Goal: Task Accomplishment & Management: Manage account settings

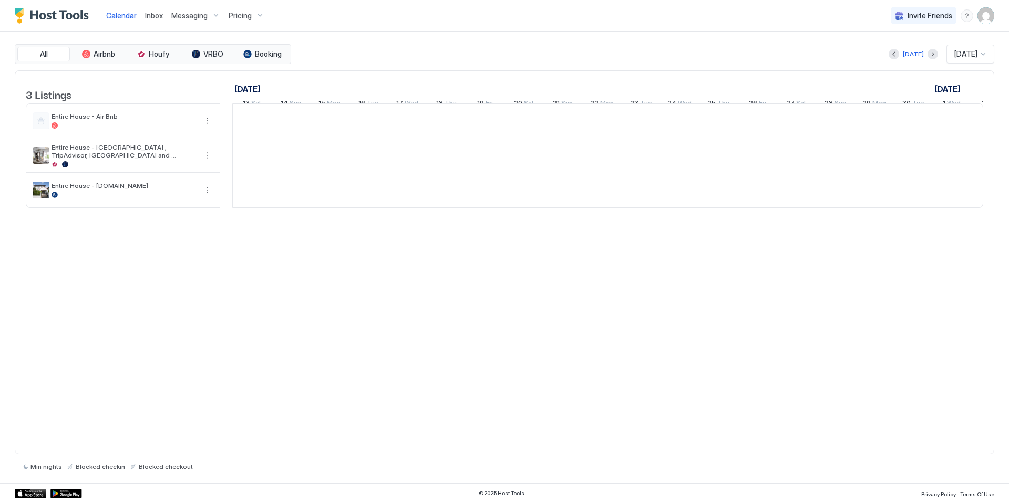
scroll to position [0, 584]
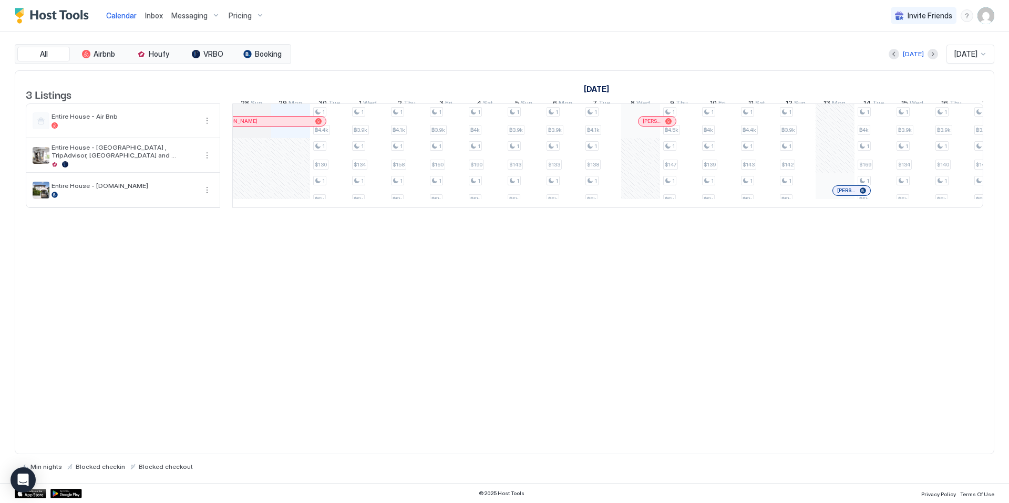
click at [983, 17] on img "User profile" at bounding box center [985, 15] width 17 height 17
click at [902, 62] on span "Settings" at bounding box center [891, 58] width 28 height 9
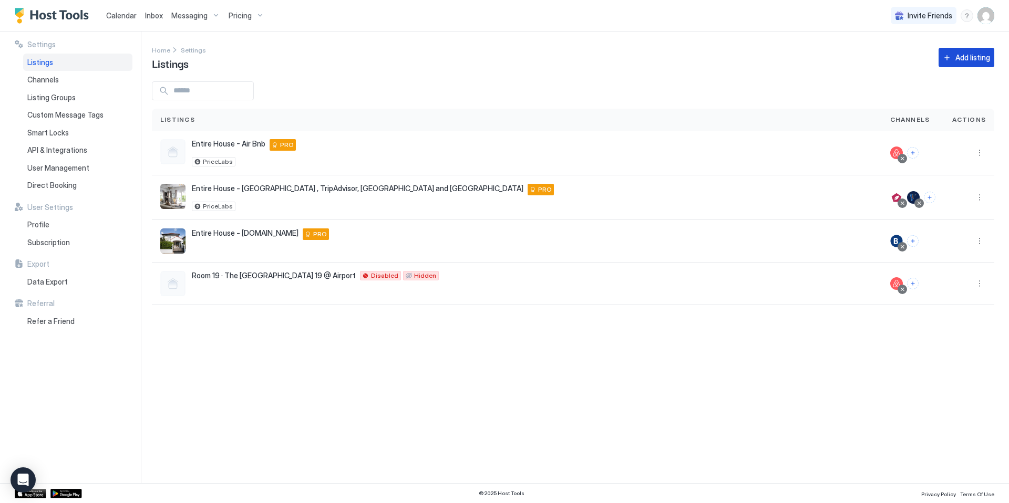
click at [943, 56] on button "Add listing" at bounding box center [967, 57] width 56 height 19
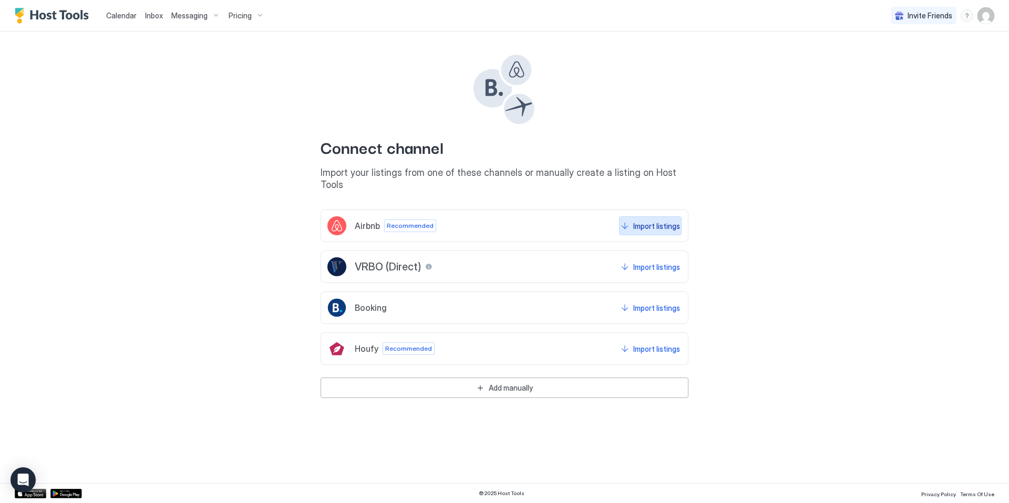
click at [631, 217] on button "Import listings" at bounding box center [650, 226] width 63 height 19
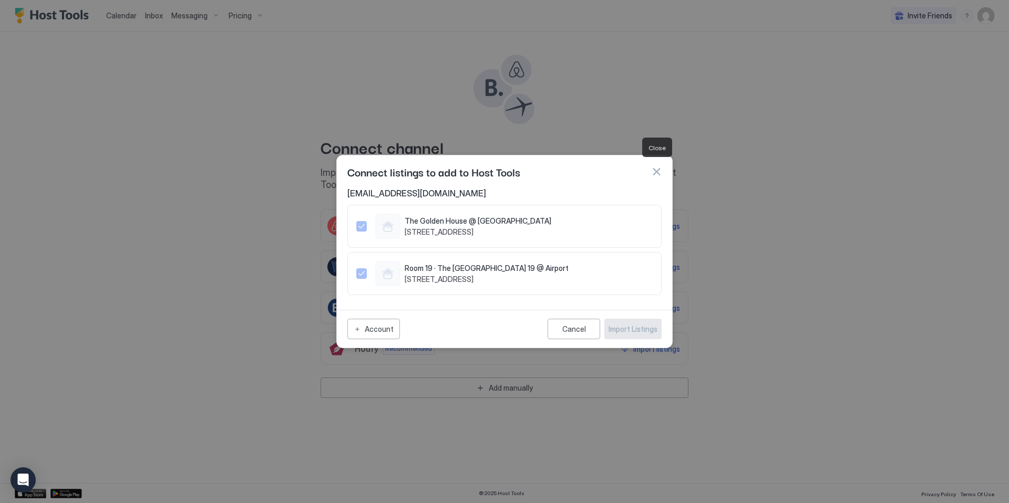
click at [658, 168] on button "button" at bounding box center [656, 172] width 11 height 11
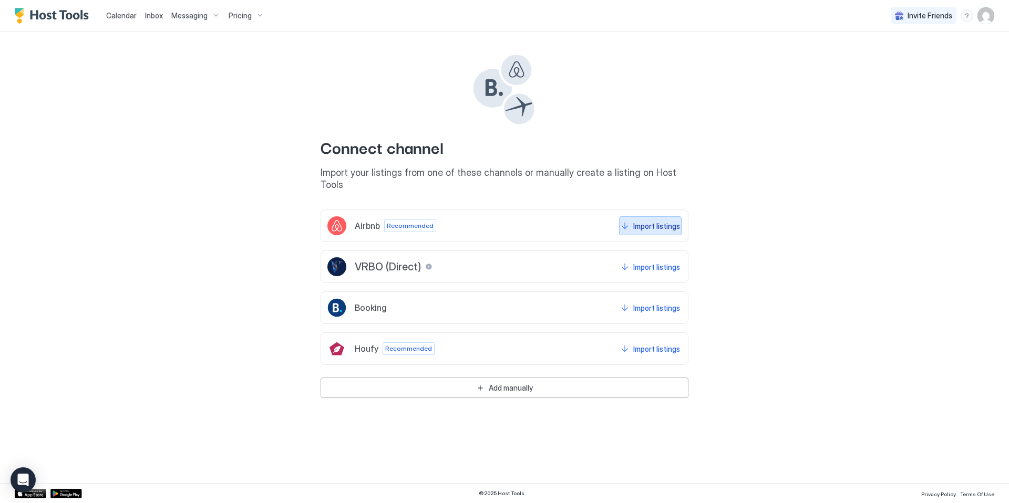
click at [642, 221] on div "Import listings" at bounding box center [656, 226] width 47 height 11
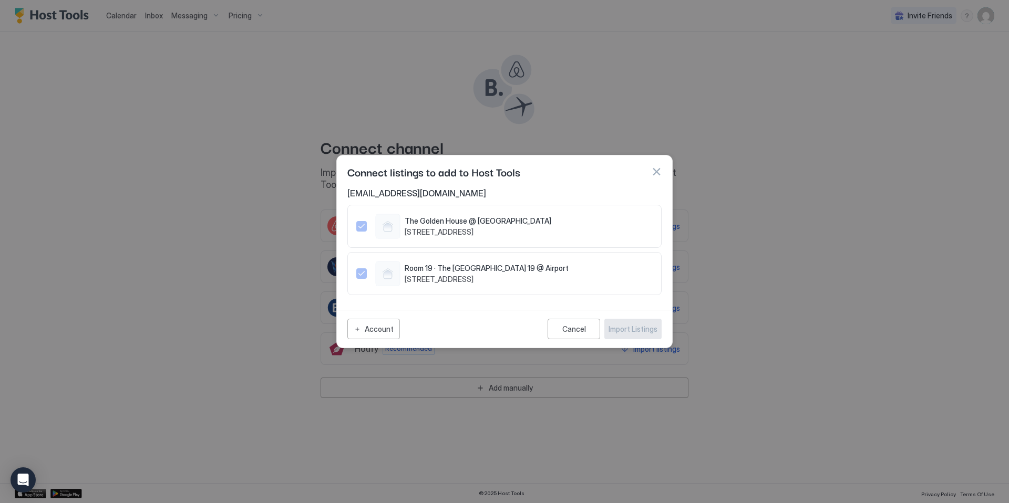
click at [365, 333] on div "Account" at bounding box center [379, 329] width 29 height 11
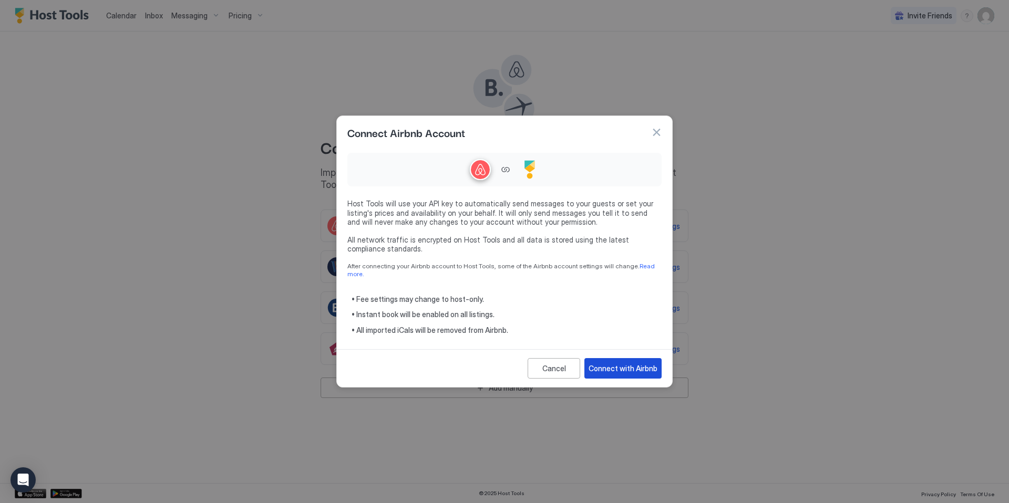
click at [629, 368] on div "Connect with Airbnb" at bounding box center [623, 368] width 69 height 11
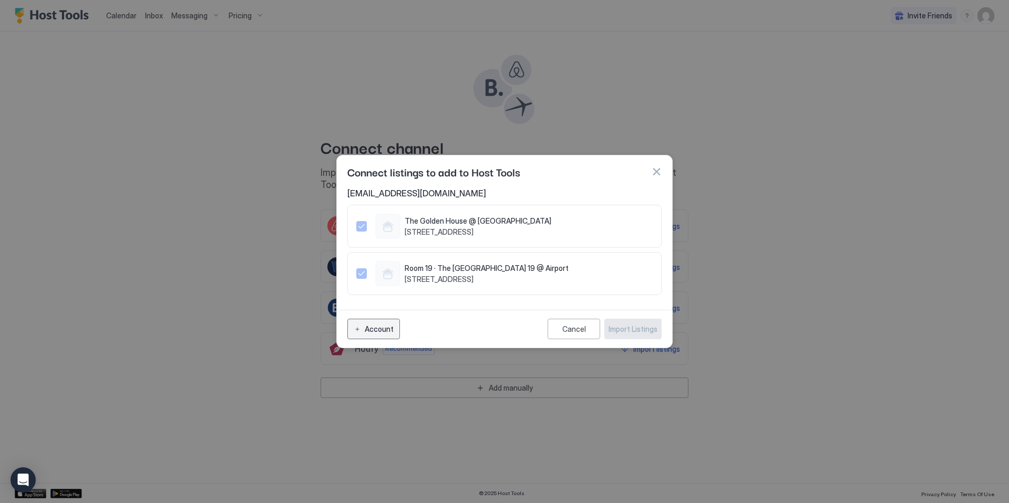
click at [376, 335] on div "Account" at bounding box center [379, 329] width 29 height 11
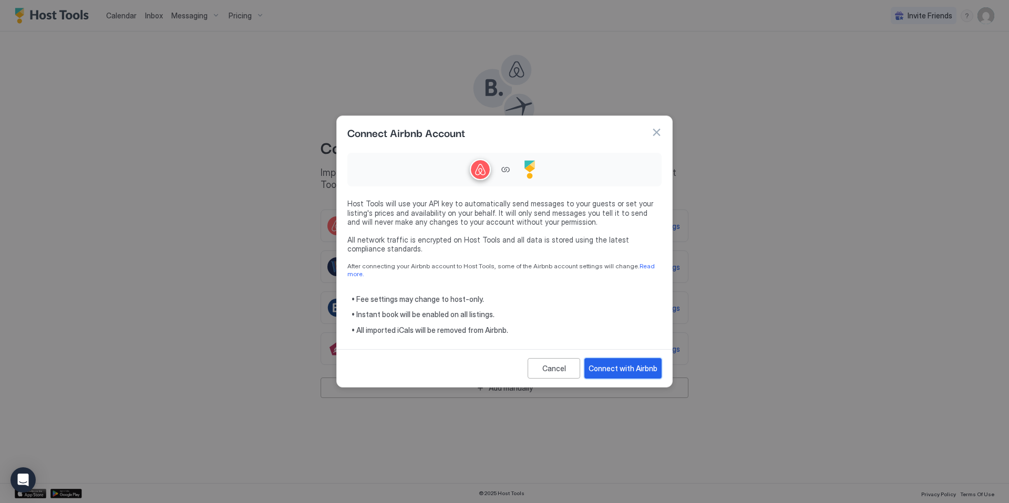
click at [640, 368] on div "Connect with Airbnb" at bounding box center [623, 368] width 69 height 11
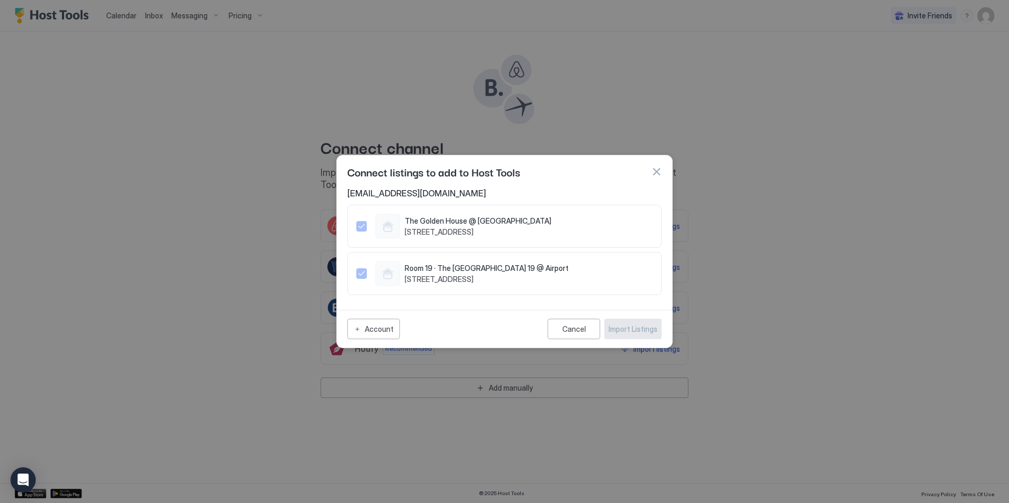
click at [654, 167] on button "button" at bounding box center [656, 172] width 11 height 11
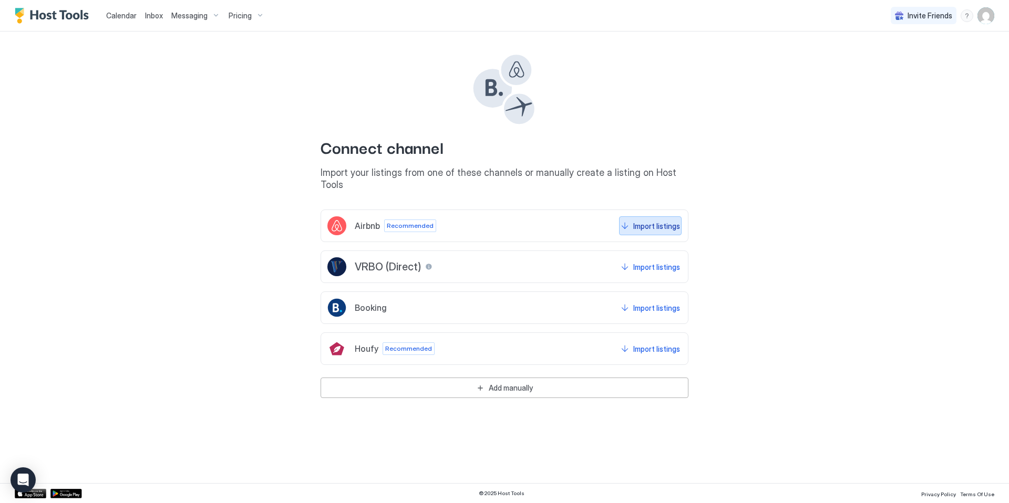
click at [673, 221] on div "Import listings" at bounding box center [656, 226] width 47 height 11
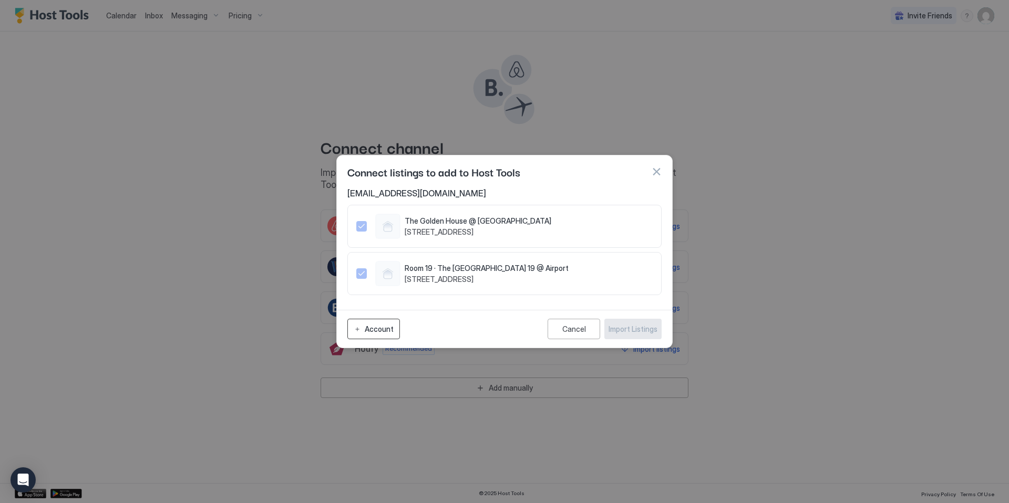
click at [371, 339] on button "Account" at bounding box center [373, 329] width 53 height 20
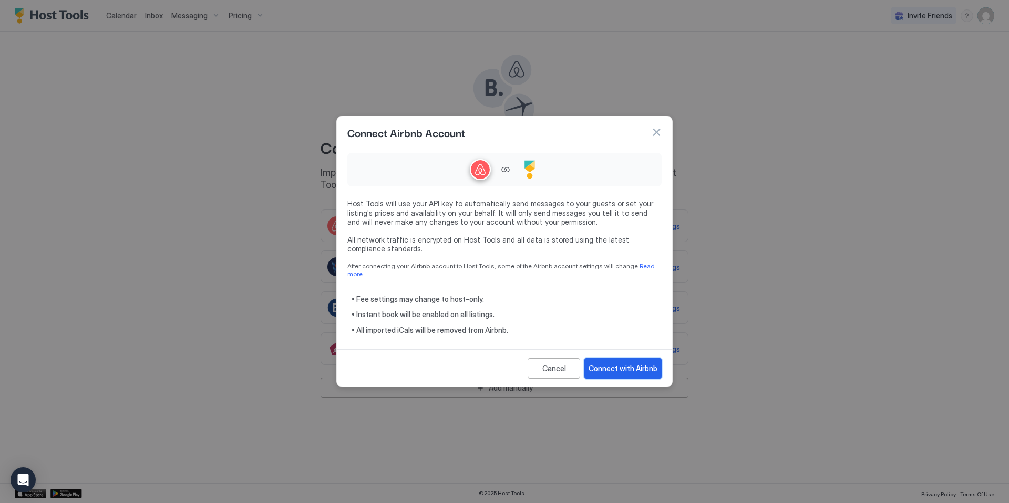
click at [610, 368] on div "Connect with Airbnb" at bounding box center [623, 368] width 69 height 11
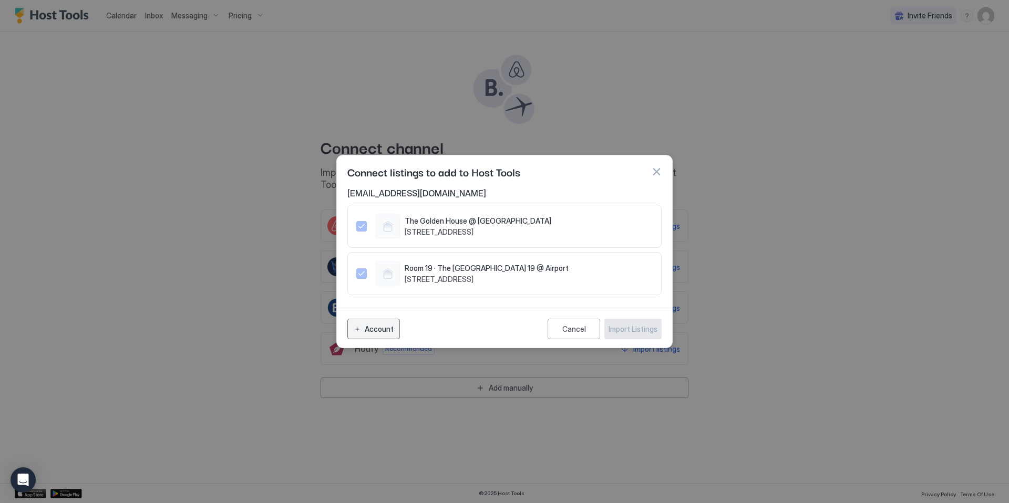
click at [375, 334] on div "Account" at bounding box center [379, 329] width 29 height 11
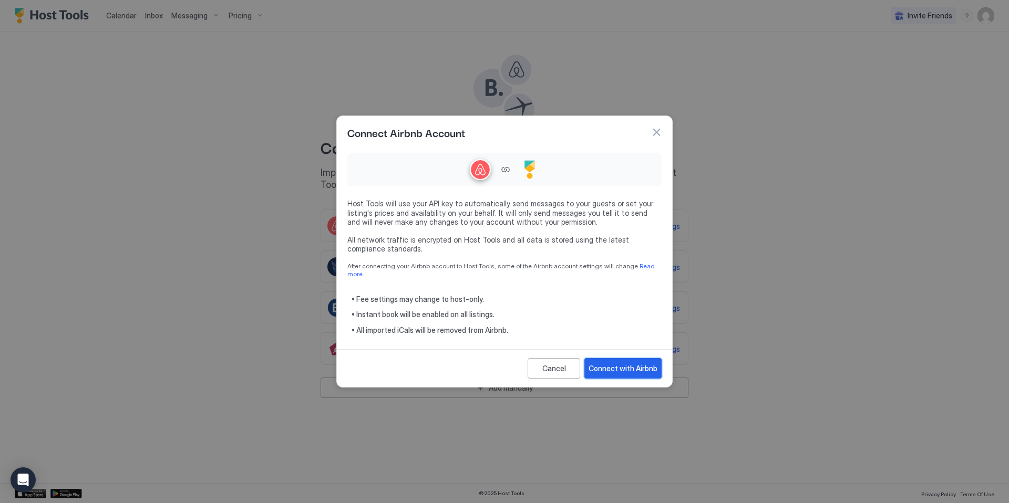
click at [620, 366] on div "Connect with Airbnb" at bounding box center [623, 368] width 69 height 11
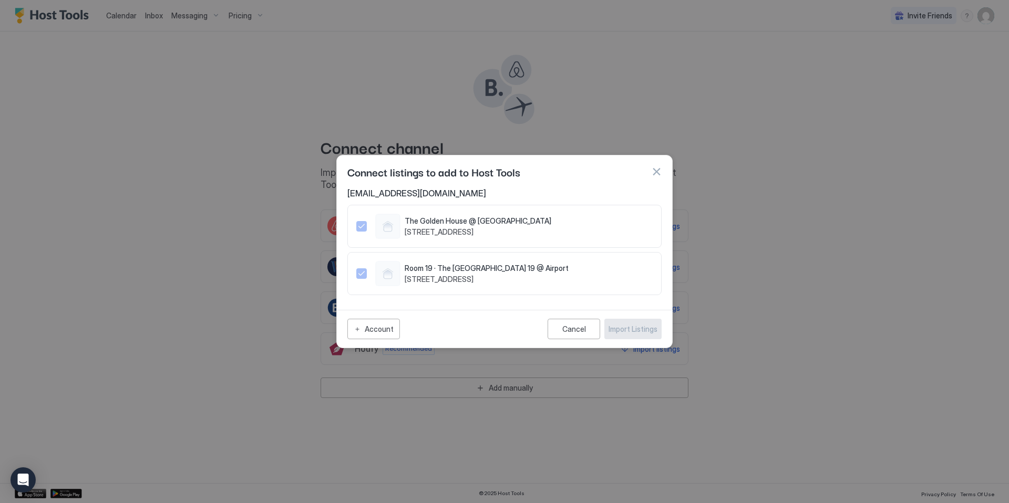
click at [660, 169] on button "button" at bounding box center [656, 172] width 11 height 11
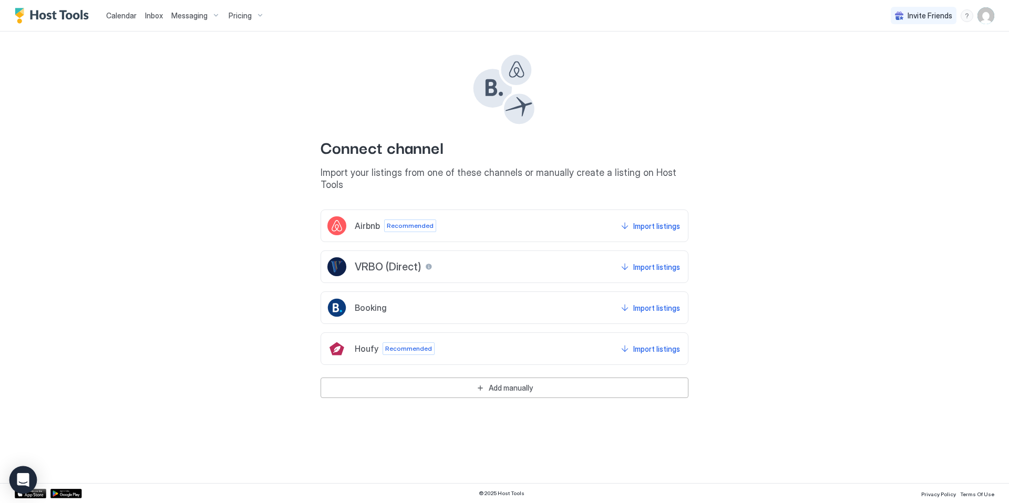
click at [34, 478] on body "Calendar Inbox Messaging Pricing Invite Friends CP Connect channel Import your …" at bounding box center [504, 251] width 1009 height 503
click at [26, 478] on icon "Open Intercom Messenger" at bounding box center [23, 481] width 12 height 14
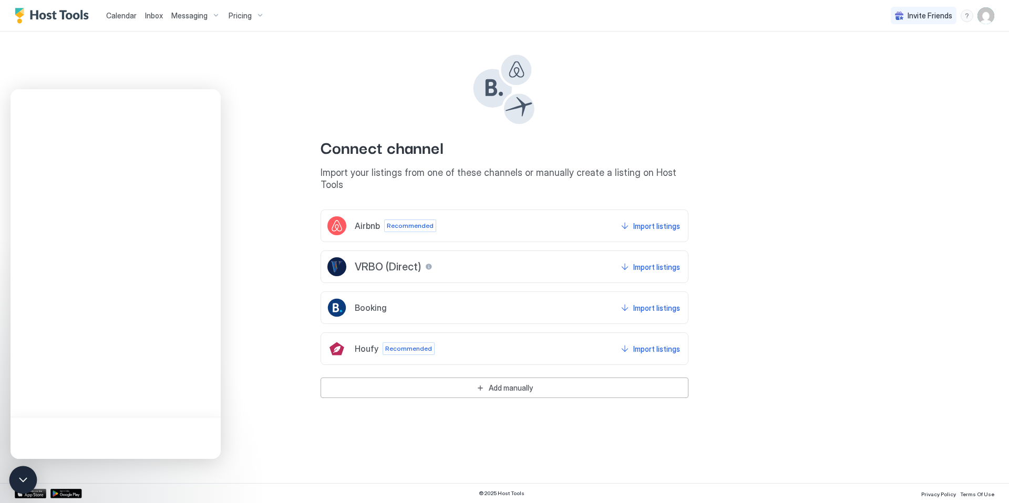
click at [26, 478] on div "Open Intercom Messenger" at bounding box center [23, 481] width 28 height 28
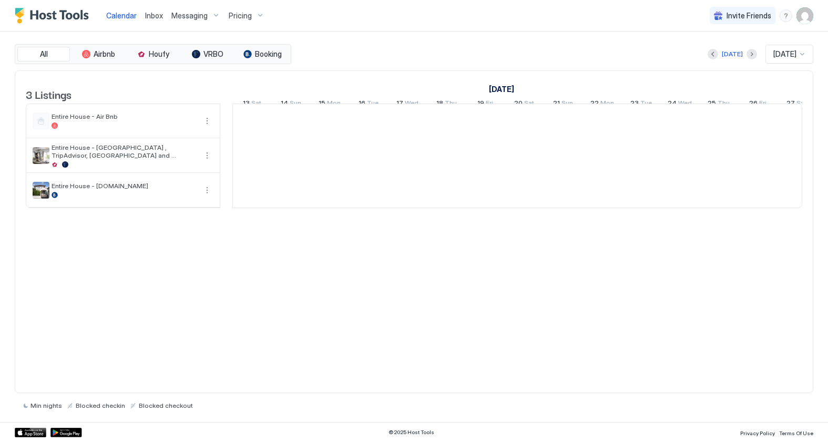
scroll to position [0, 584]
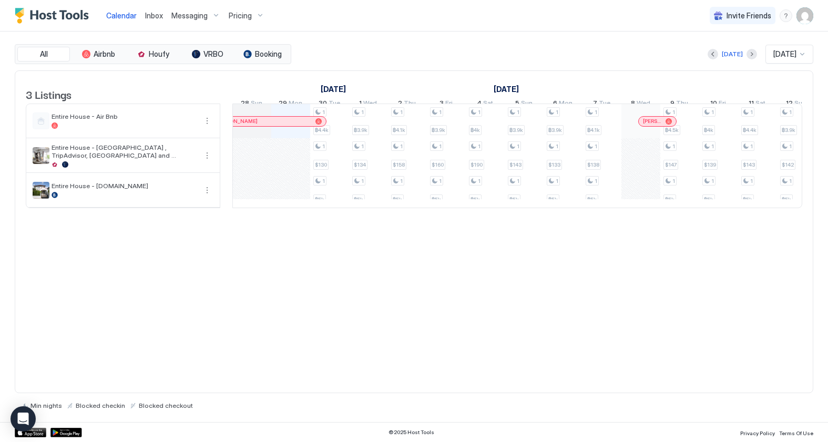
drag, startPoint x: 152, startPoint y: 263, endPoint x: 161, endPoint y: 248, distance: 17.2
click at [157, 254] on div "3 Listings [DATE] [DATE] [DATE] 13 Sat 14 Sun 15 Mon 16 Tue 17 Wed 18 Thu 19 Fr…" at bounding box center [414, 231] width 798 height 323
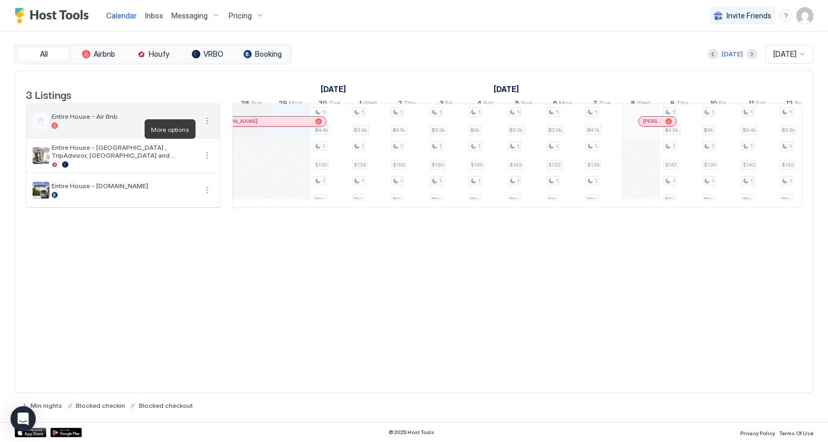
click at [209, 127] on button "More options" at bounding box center [207, 121] width 13 height 13
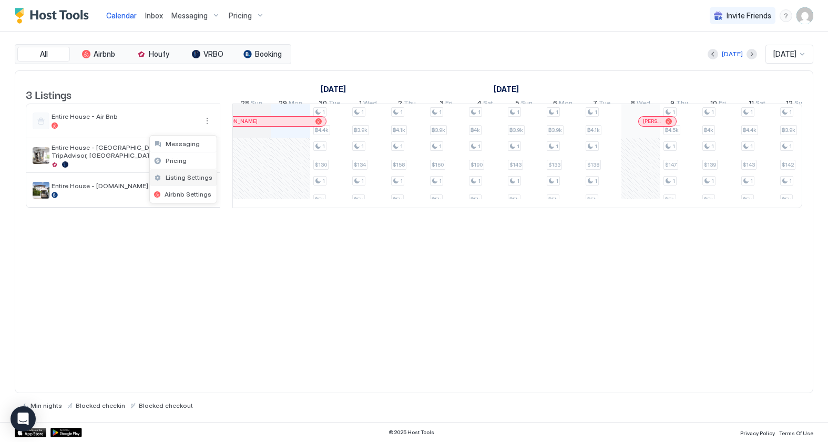
click at [187, 178] on span "Listing Settings" at bounding box center [189, 177] width 47 height 8
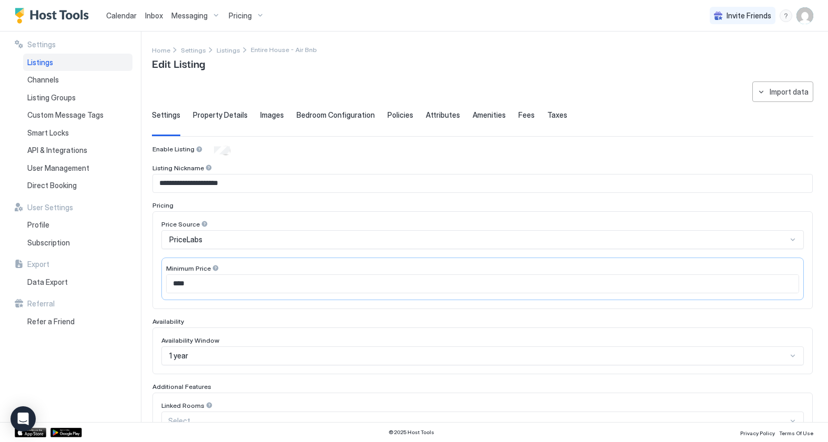
scroll to position [6, 0]
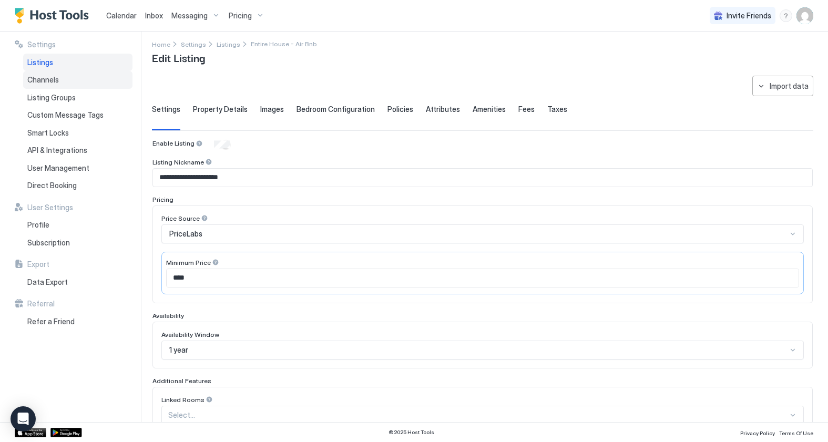
click at [46, 79] on span "Channels" at bounding box center [43, 79] width 32 height 9
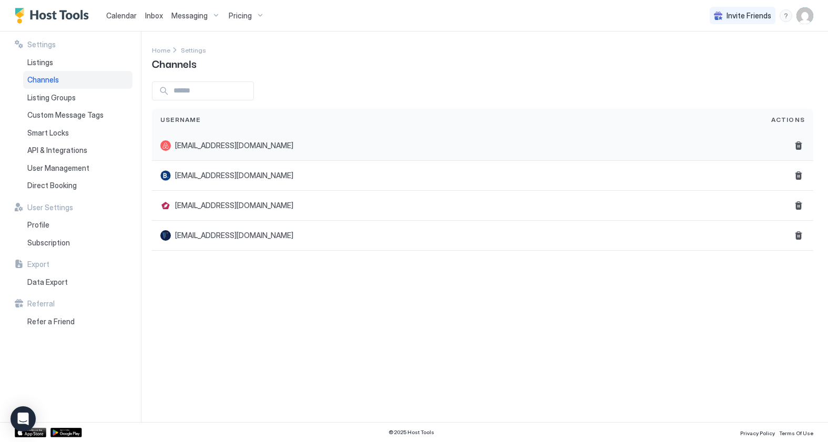
click at [214, 135] on div "[EMAIL_ADDRESS][DOMAIN_NAME]" at bounding box center [457, 146] width 611 height 30
click at [213, 146] on span "[EMAIL_ADDRESS][DOMAIN_NAME]" at bounding box center [234, 145] width 118 height 9
click at [26, 415] on icon "Open Intercom Messenger" at bounding box center [23, 419] width 12 height 14
